Goal: Task Accomplishment & Management: Use online tool/utility

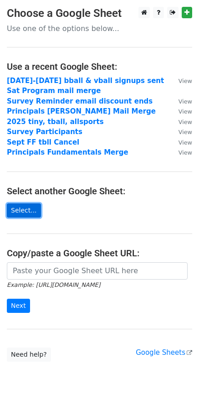
click at [29, 210] on link "Select..." at bounding box center [24, 211] width 34 height 14
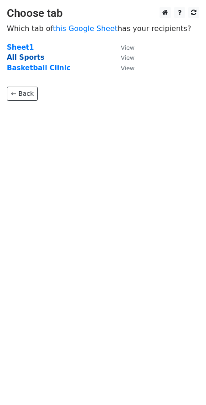
click at [37, 61] on strong "All Sports" at bounding box center [25, 57] width 37 height 8
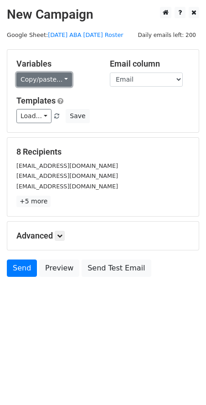
click at [49, 82] on link "Copy/paste..." at bounding box center [44, 80] width 56 height 14
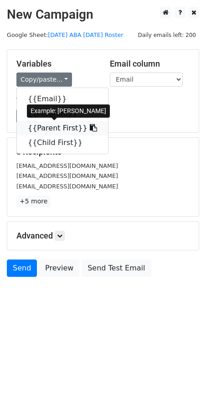
click at [54, 129] on link "{{Parent First}}" at bounding box center [62, 128] width 91 height 15
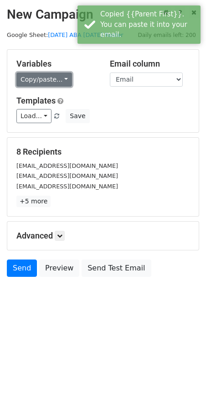
click at [64, 82] on link "Copy/paste..." at bounding box center [44, 80] width 56 height 14
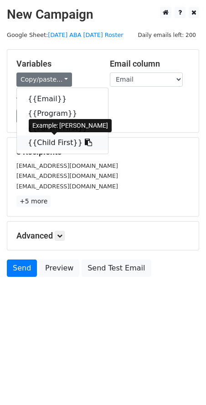
click at [59, 141] on link "{{Child First}}" at bounding box center [62, 143] width 91 height 15
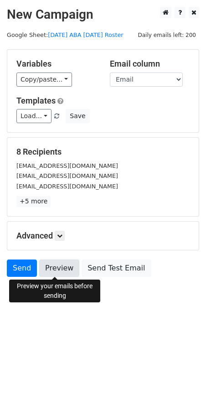
click at [57, 271] on link "Preview" at bounding box center [59, 268] width 40 height 17
click at [56, 269] on link "Preview" at bounding box center [59, 268] width 40 height 17
click at [59, 270] on link "Preview" at bounding box center [59, 268] width 40 height 17
click at [59, 266] on link "Preview" at bounding box center [59, 268] width 40 height 17
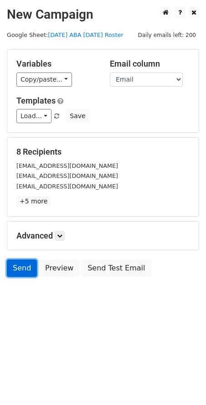
click at [22, 267] on link "Send" at bounding box center [22, 268] width 30 height 17
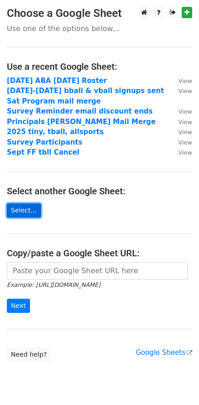
click at [29, 214] on link "Select..." at bounding box center [24, 211] width 34 height 14
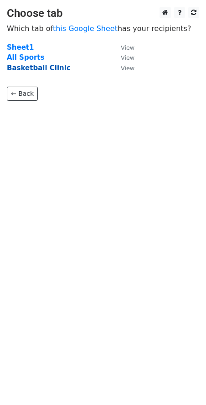
click at [44, 69] on strong "Basketball Clinic" at bounding box center [39, 68] width 64 height 8
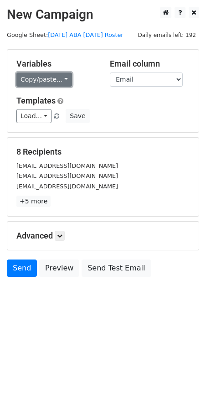
click at [51, 80] on link "Copy/paste..." at bounding box center [44, 80] width 56 height 14
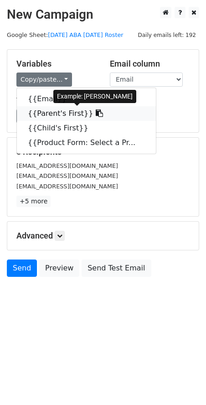
click at [53, 114] on link "{{Parent's First}}" at bounding box center [86, 113] width 139 height 15
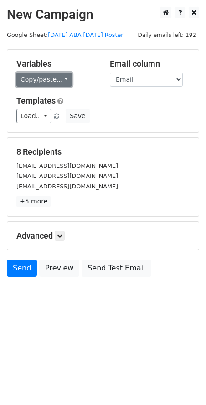
click at [63, 78] on link "Copy/paste..." at bounding box center [44, 80] width 56 height 14
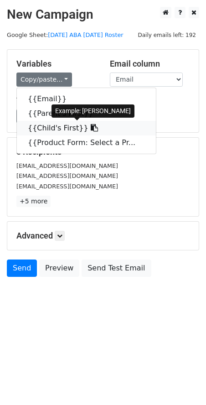
click at [65, 130] on link "{{Child's First}}" at bounding box center [86, 128] width 139 height 15
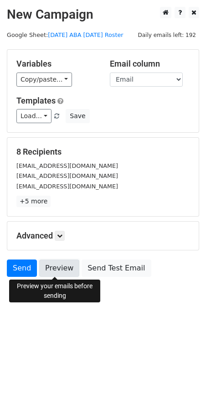
click at [58, 270] on link "Preview" at bounding box center [59, 268] width 40 height 17
click at [63, 270] on link "Preview" at bounding box center [59, 268] width 40 height 17
click at [56, 270] on link "Preview" at bounding box center [59, 268] width 40 height 17
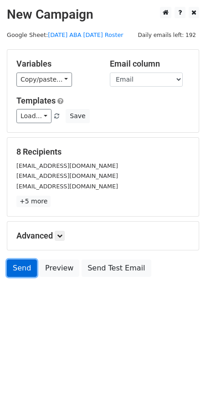
click at [24, 270] on link "Send" at bounding box center [22, 268] width 30 height 17
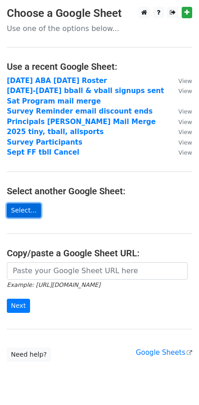
click at [26, 211] on link "Select..." at bounding box center [24, 211] width 34 height 14
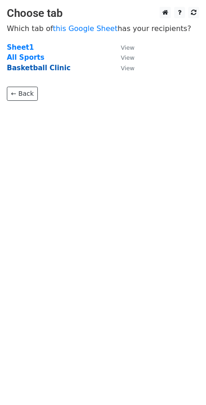
click at [26, 66] on strong "Basketball Clinic" at bounding box center [39, 68] width 64 height 8
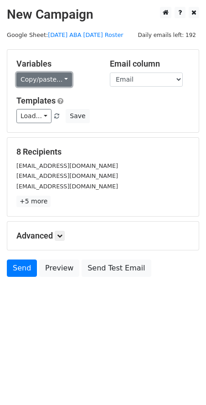
click at [61, 79] on link "Copy/paste..." at bounding box center [44, 80] width 56 height 14
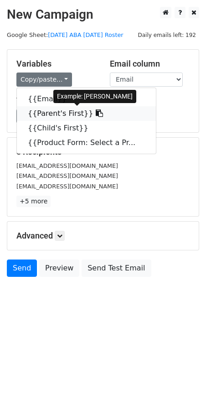
click at [57, 113] on link "{{Parent's First}}" at bounding box center [86, 113] width 139 height 15
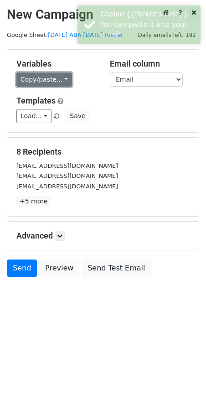
click at [58, 79] on link "Copy/paste..." at bounding box center [44, 80] width 56 height 14
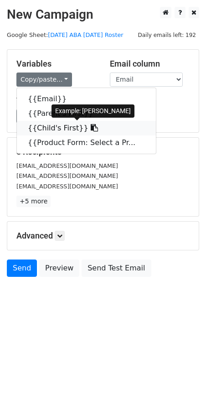
click at [49, 129] on link "{{Child's First}}" at bounding box center [86, 128] width 139 height 15
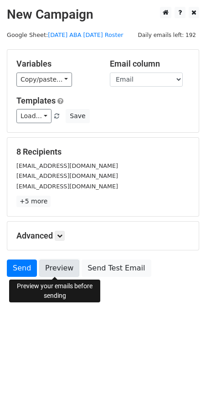
click at [63, 267] on link "Preview" at bounding box center [59, 268] width 40 height 17
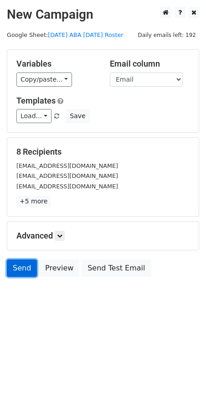
click at [20, 268] on link "Send" at bounding box center [22, 268] width 30 height 17
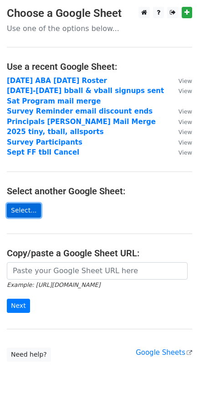
click at [33, 210] on link "Select..." at bounding box center [24, 211] width 34 height 14
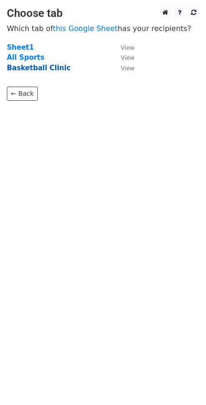
click at [31, 66] on strong "Basketball Clinic" at bounding box center [39, 68] width 64 height 8
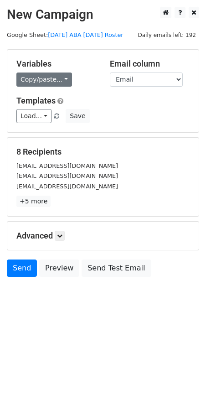
click at [41, 77] on link "Copy/paste..." at bounding box center [44, 80] width 56 height 14
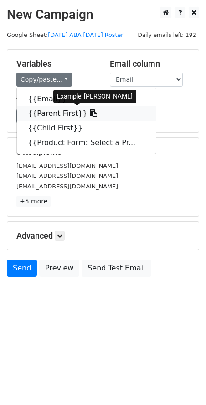
click at [55, 117] on link "{{Parent First}}" at bounding box center [86, 113] width 139 height 15
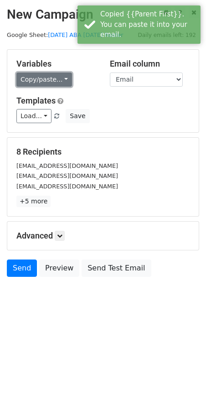
click at [59, 76] on link "Copy/paste..." at bounding box center [44, 80] width 56 height 14
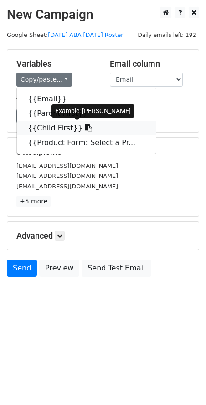
click at [57, 126] on link "{{Child First}}" at bounding box center [86, 128] width 139 height 15
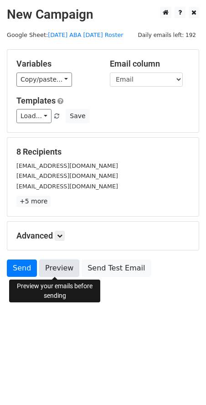
click at [58, 267] on link "Preview" at bounding box center [59, 268] width 40 height 17
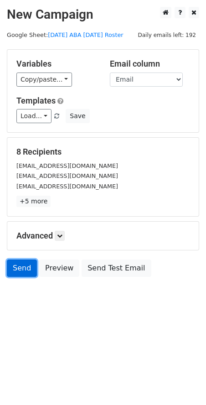
click at [20, 267] on link "Send" at bounding box center [22, 268] width 30 height 17
